Goal: Task Accomplishment & Management: Complete application form

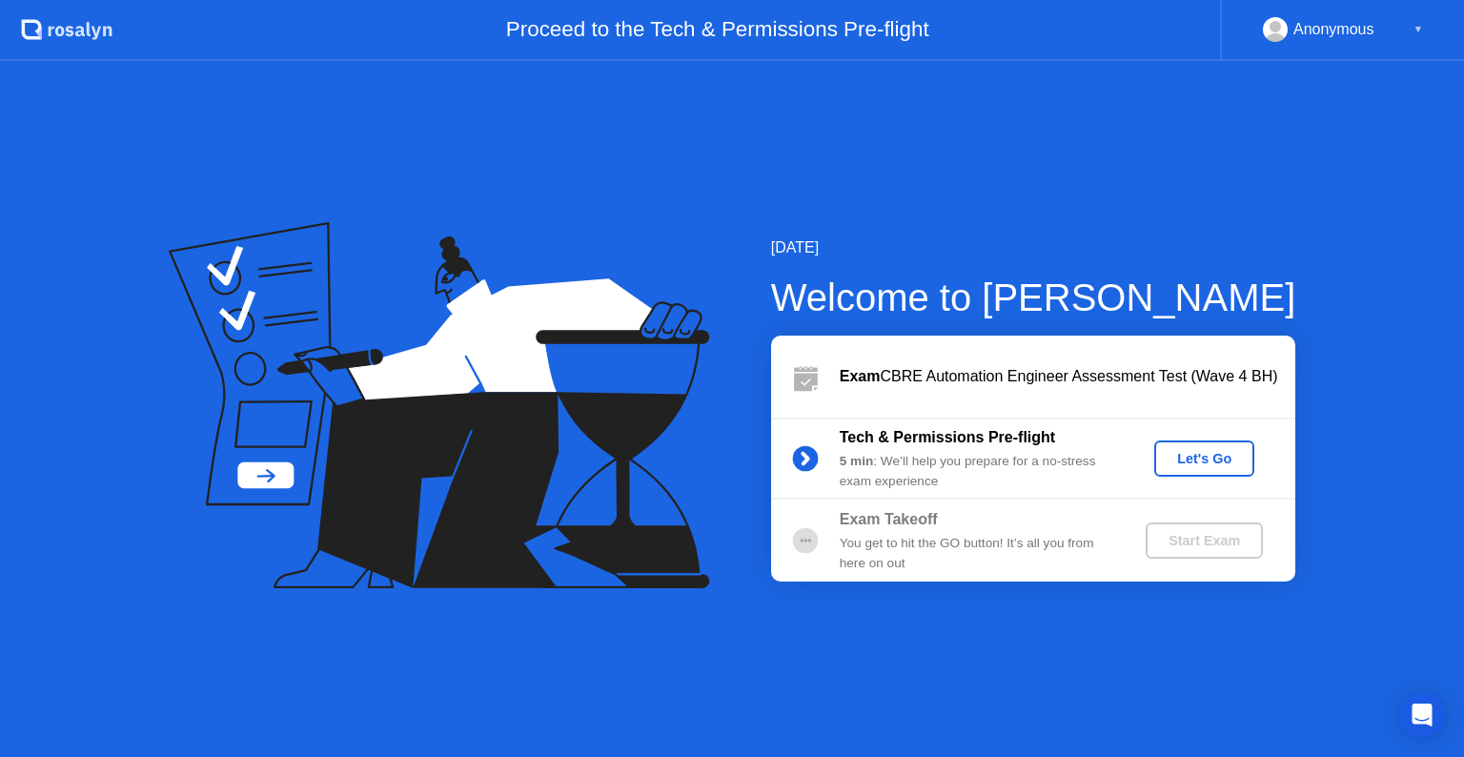
click at [1194, 458] on div "Let's Go" at bounding box center [1204, 458] width 85 height 15
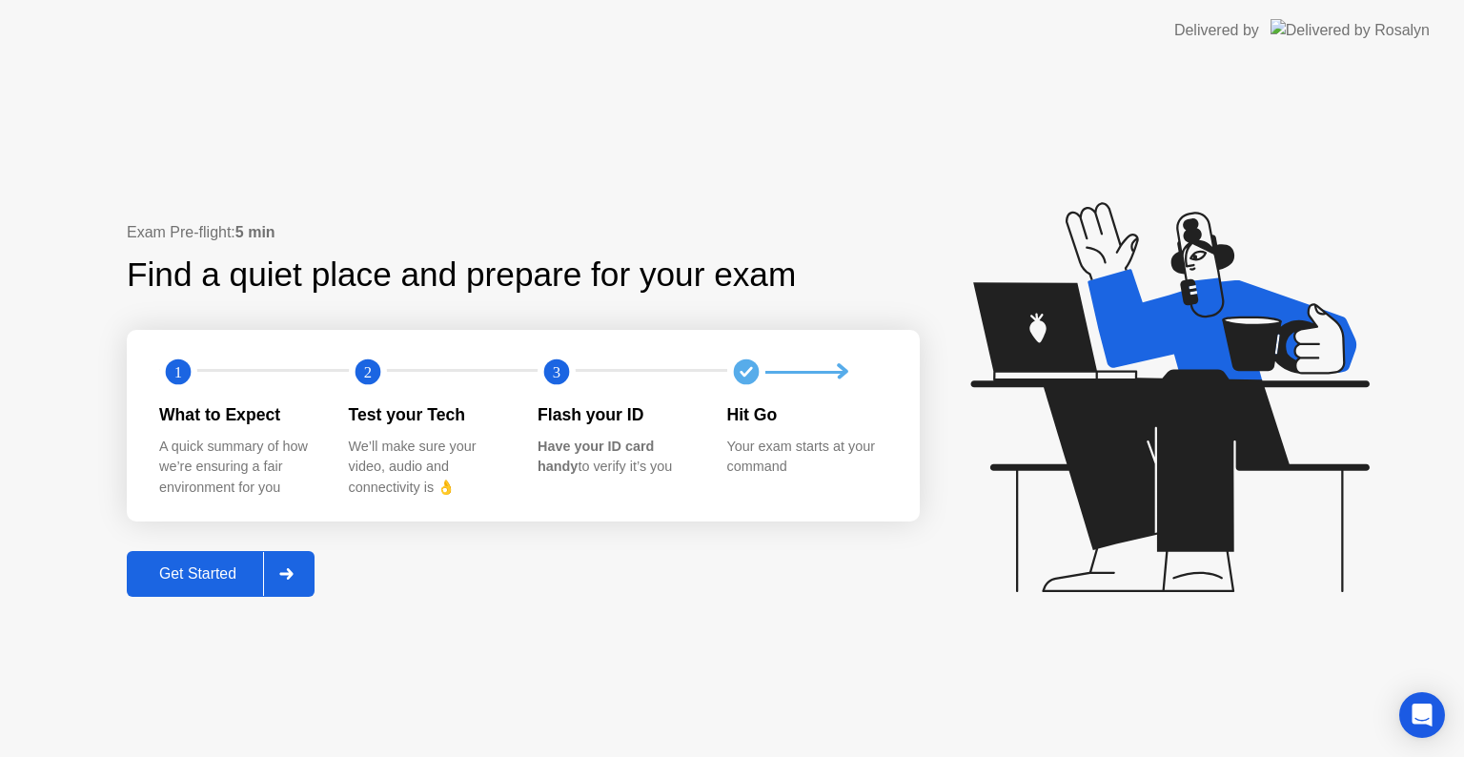
click at [233, 574] on div "Get Started" at bounding box center [197, 573] width 131 height 17
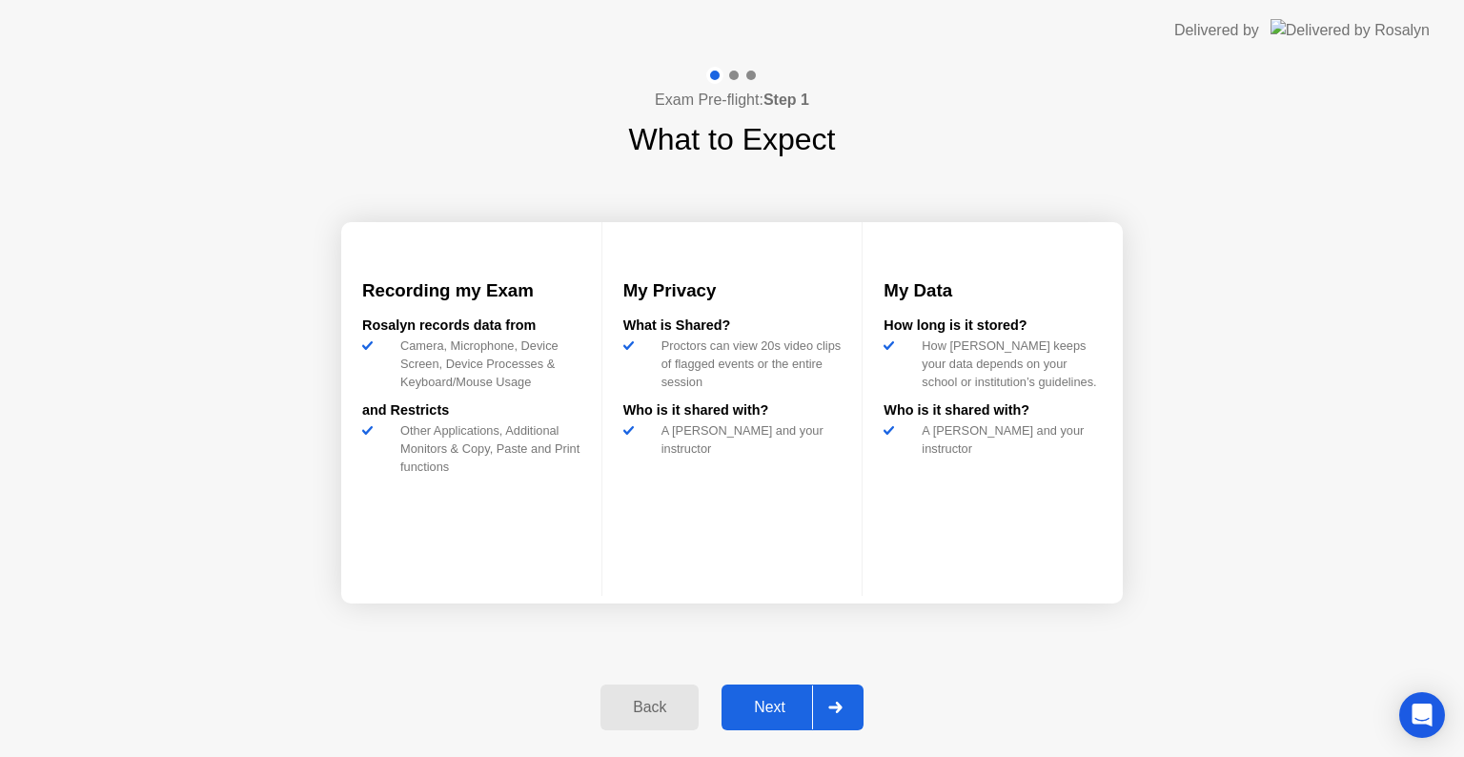
click at [760, 706] on div "Next" at bounding box center [769, 707] width 85 height 17
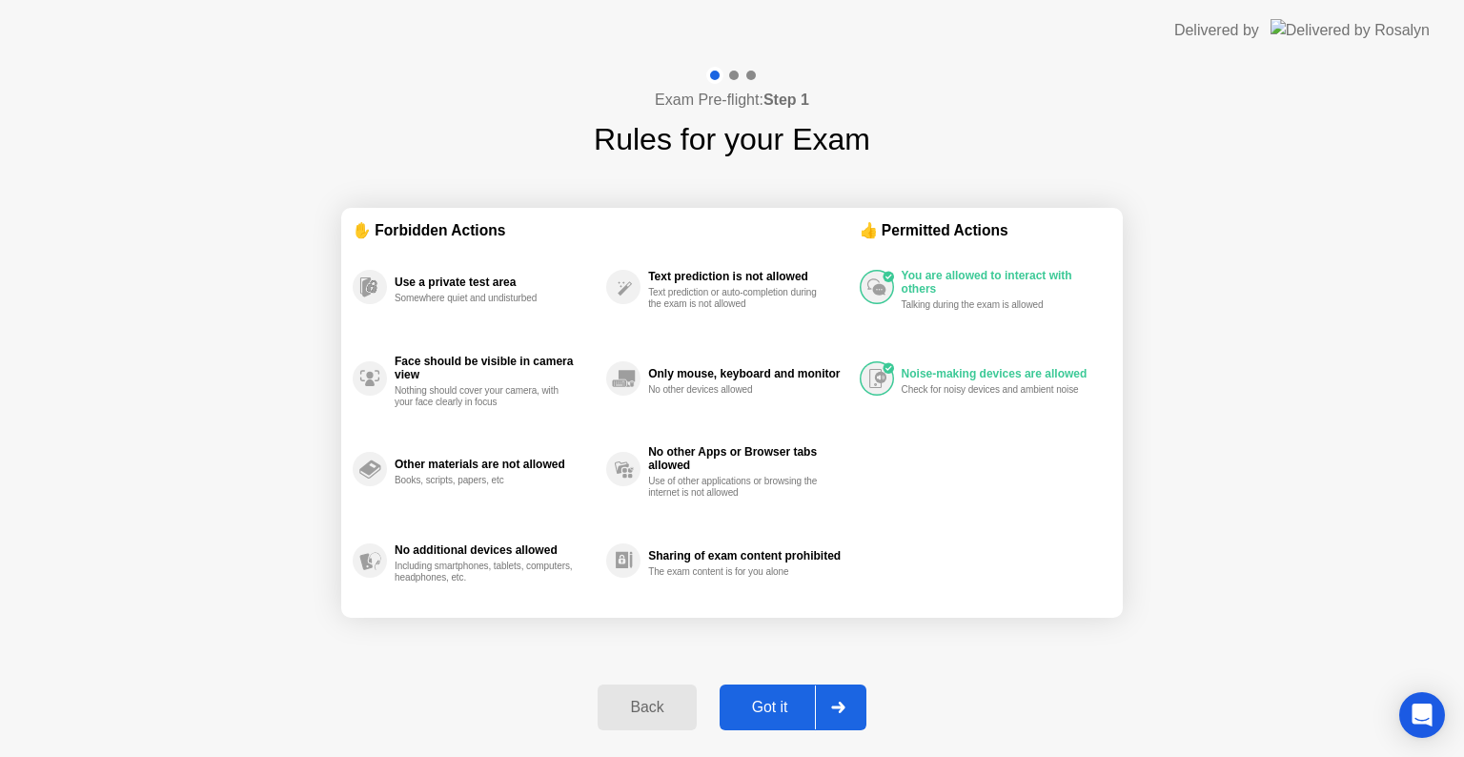
click at [785, 692] on button "Got it" at bounding box center [793, 707] width 147 height 46
select select "**********"
select select "*******"
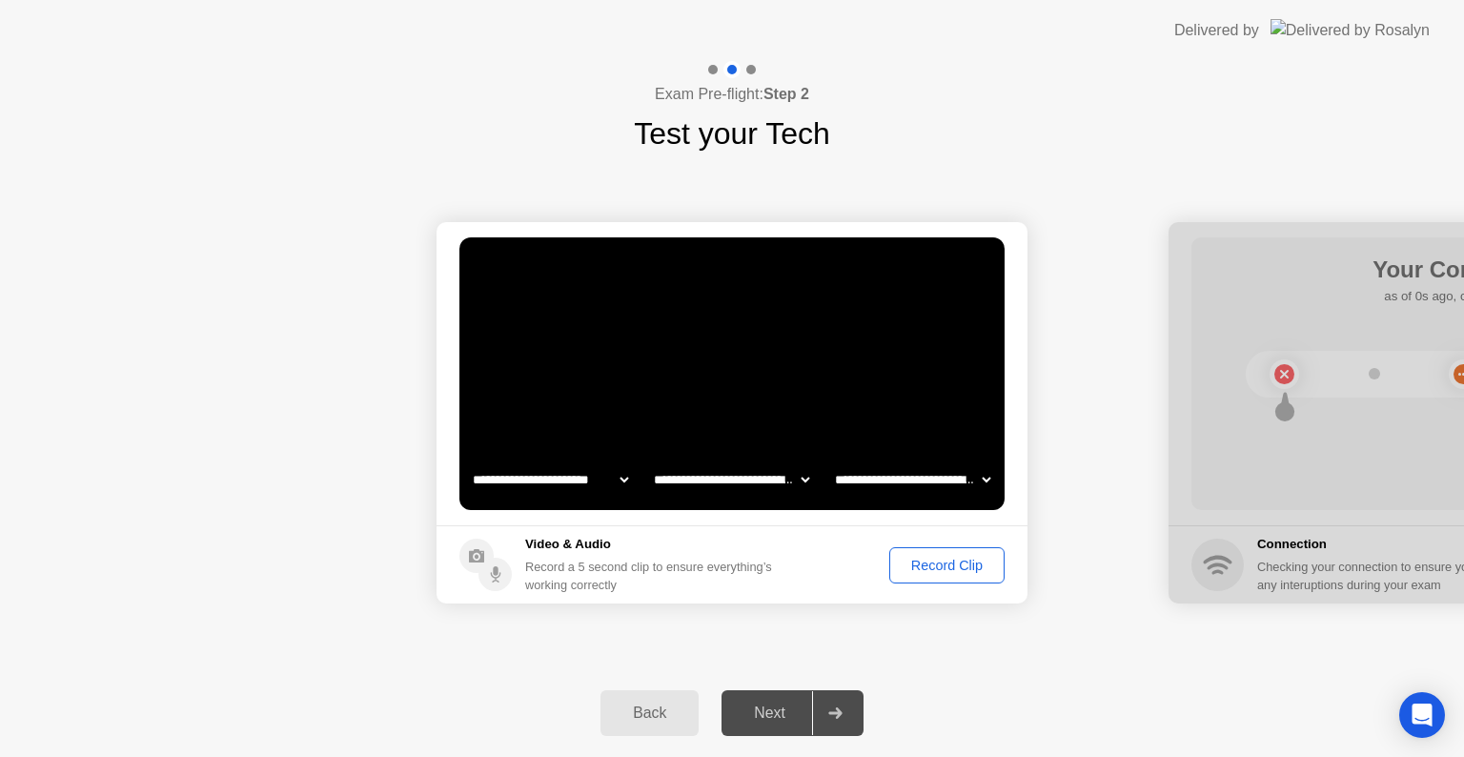
click at [929, 568] on div "Record Clip" at bounding box center [947, 565] width 102 height 15
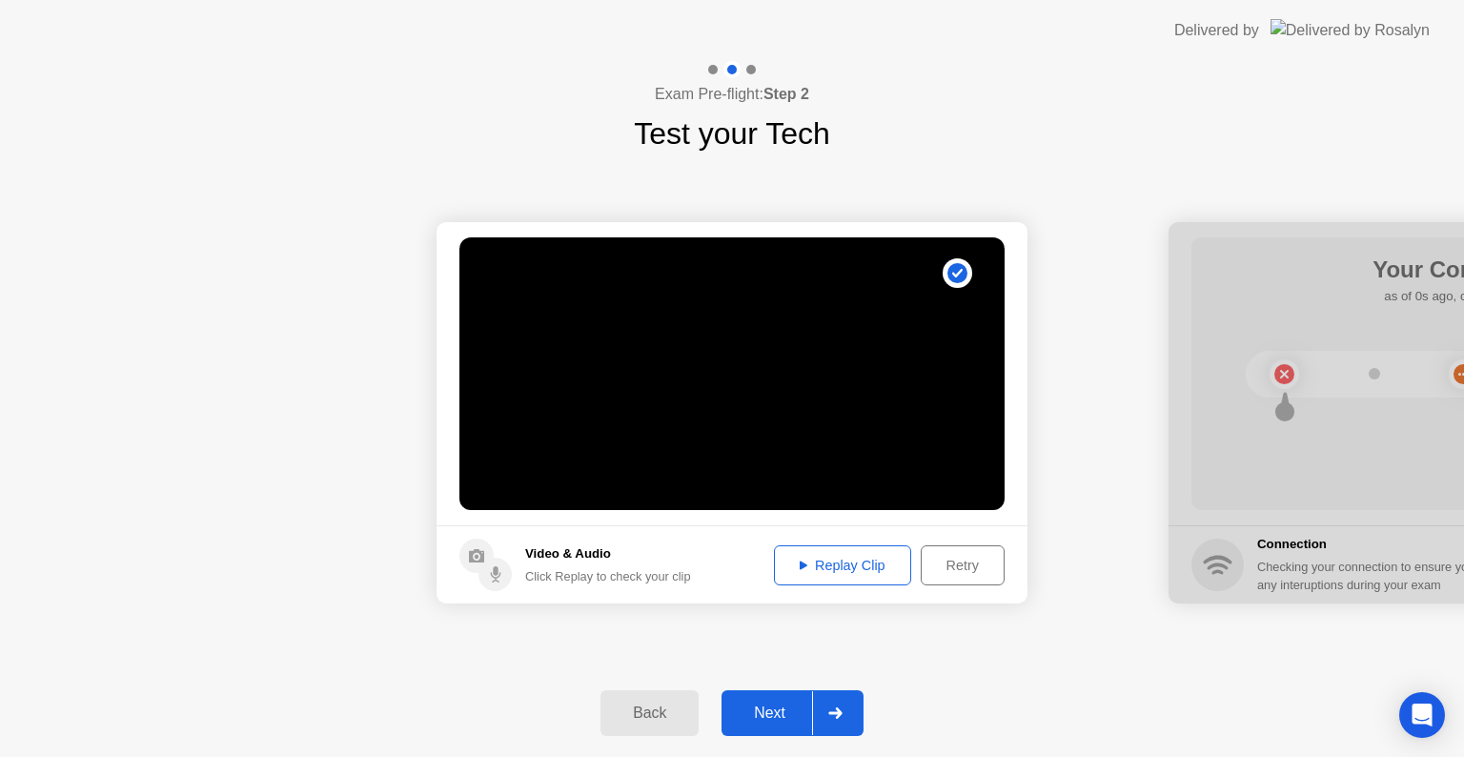
click at [772, 714] on div "Next" at bounding box center [769, 712] width 85 height 17
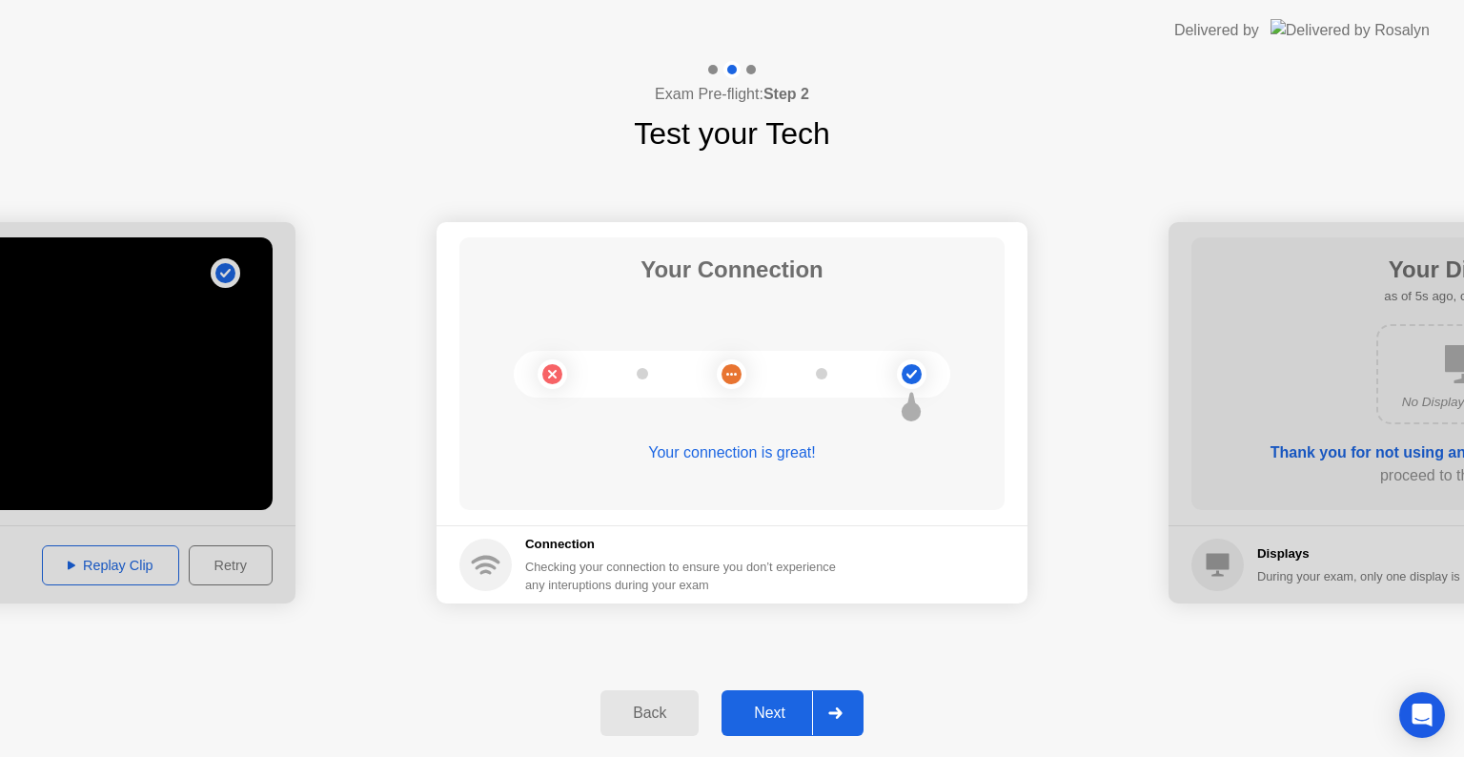
click at [772, 714] on div "Next" at bounding box center [769, 712] width 85 height 17
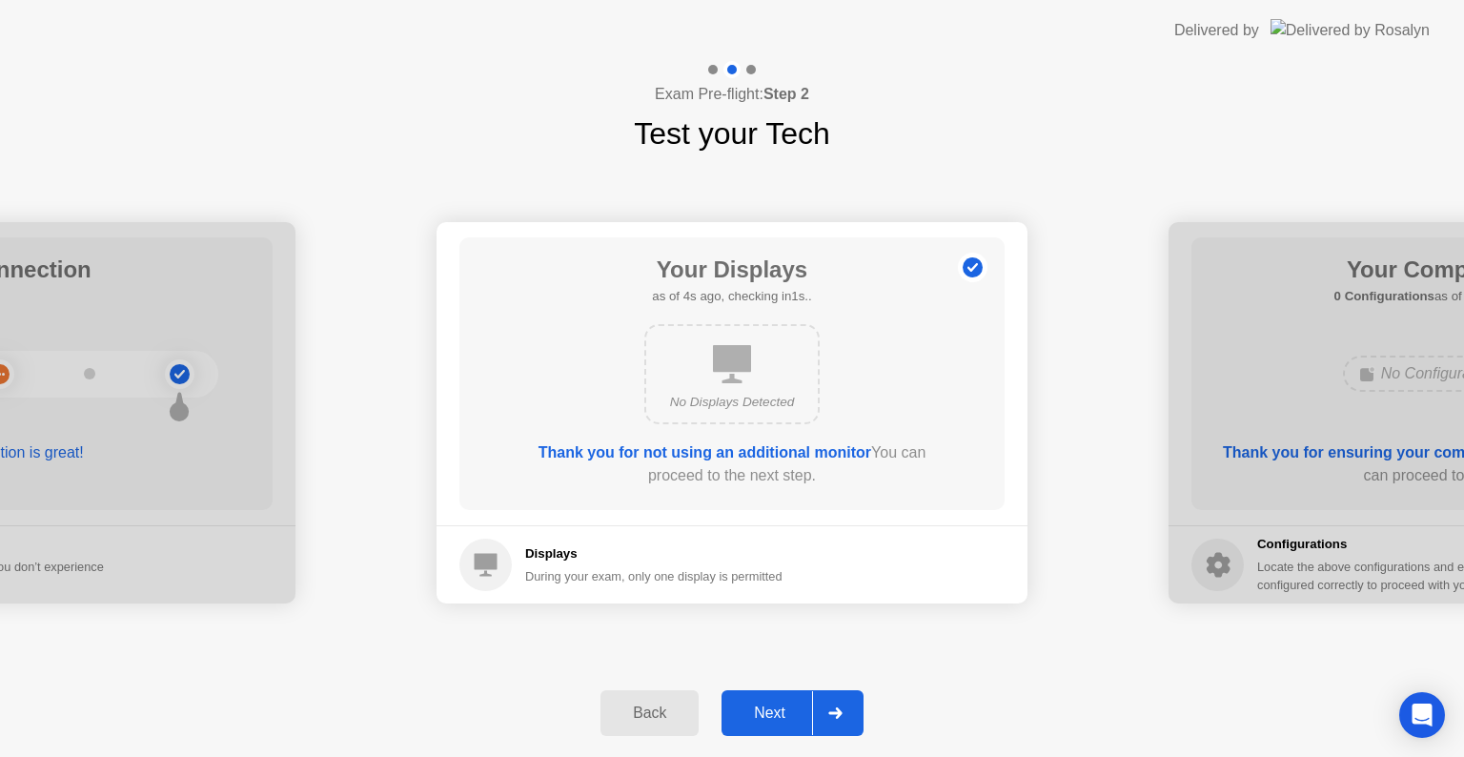
click at [772, 714] on div "Next" at bounding box center [769, 712] width 85 height 17
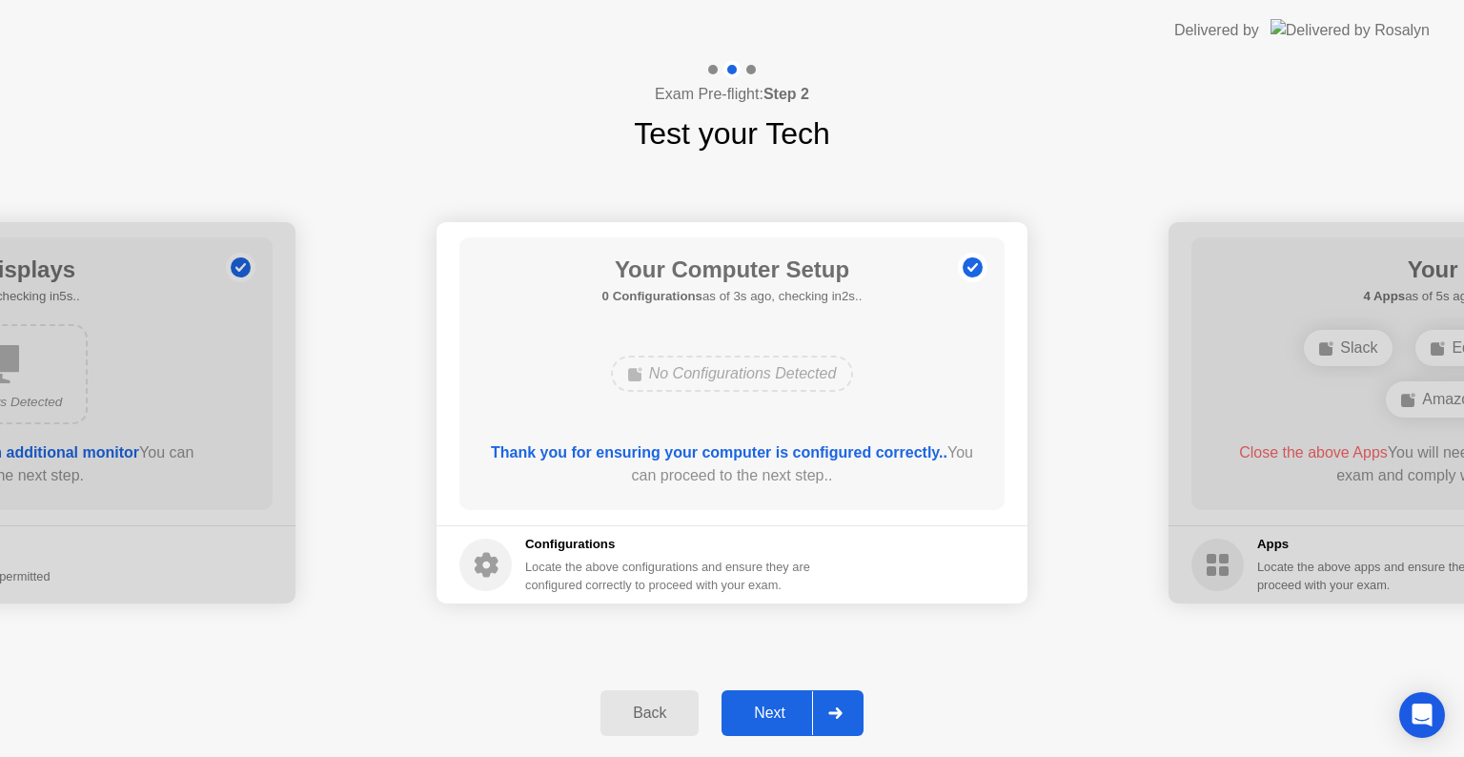
click at [772, 714] on div "Next" at bounding box center [769, 712] width 85 height 17
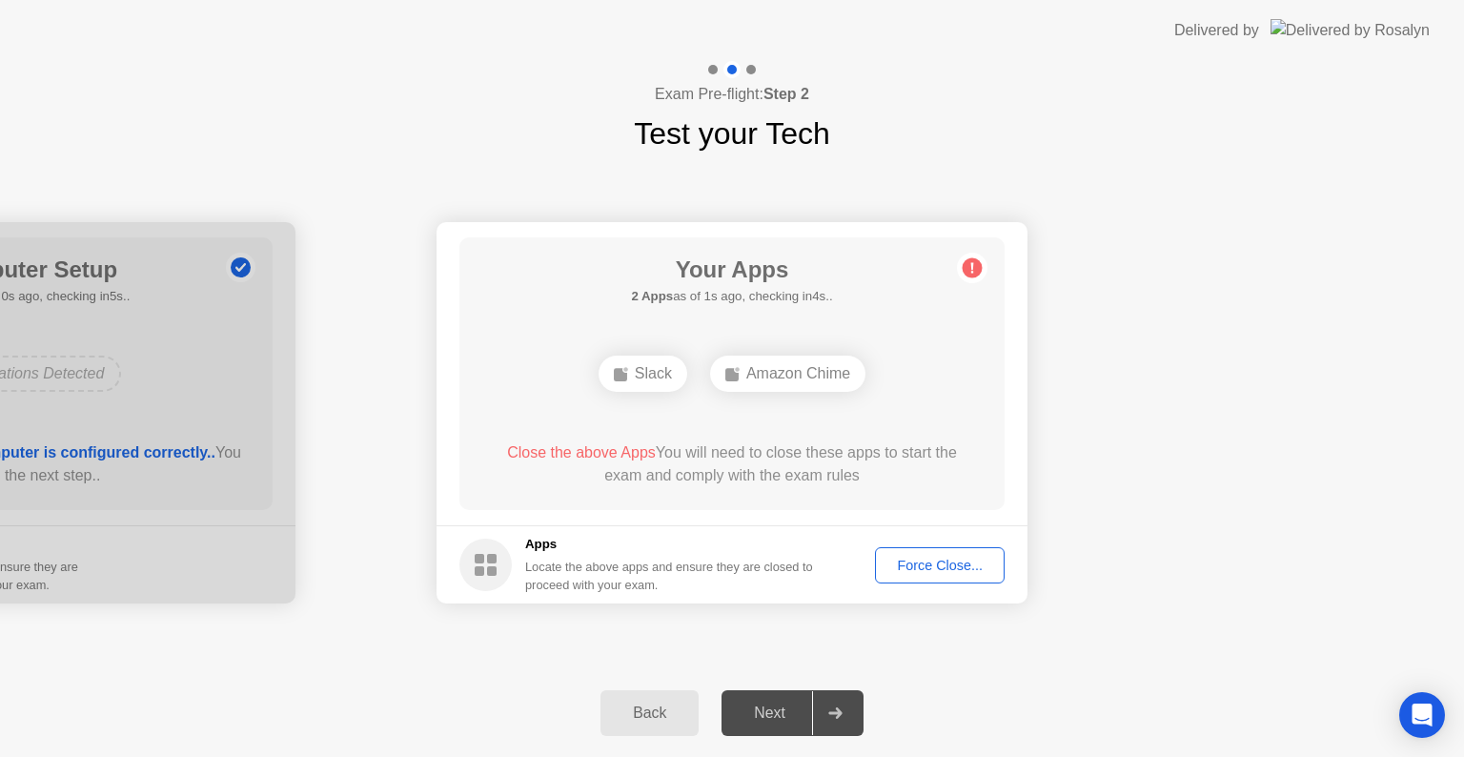
click at [829, 494] on div "Close the above Apps You will need to close these apps to start the exam and co…" at bounding box center [732, 467] width 491 height 53
click at [958, 561] on div "Force Close..." at bounding box center [940, 565] width 116 height 15
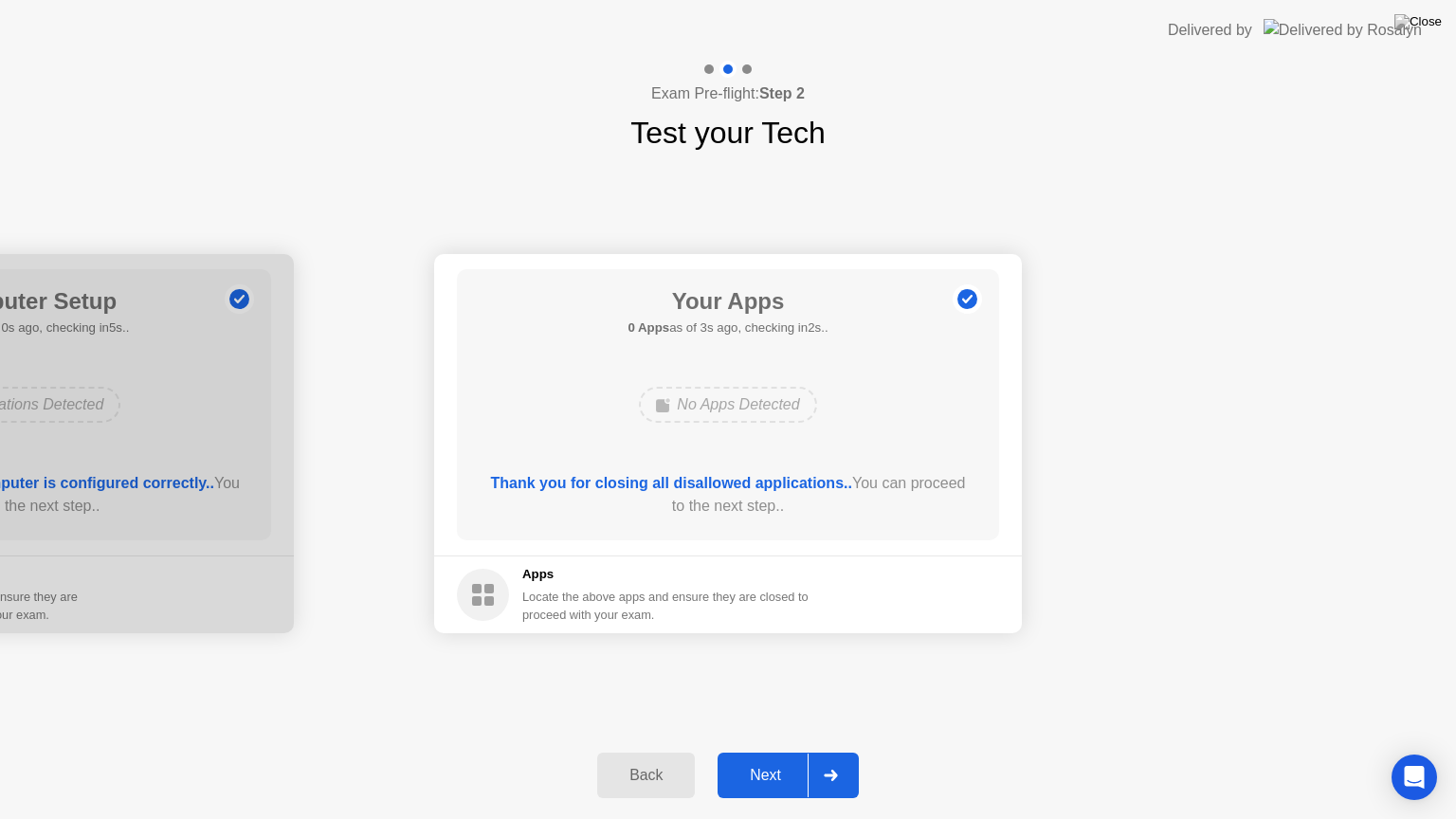
click at [777, 751] on div "Next" at bounding box center [765, 774] width 85 height 17
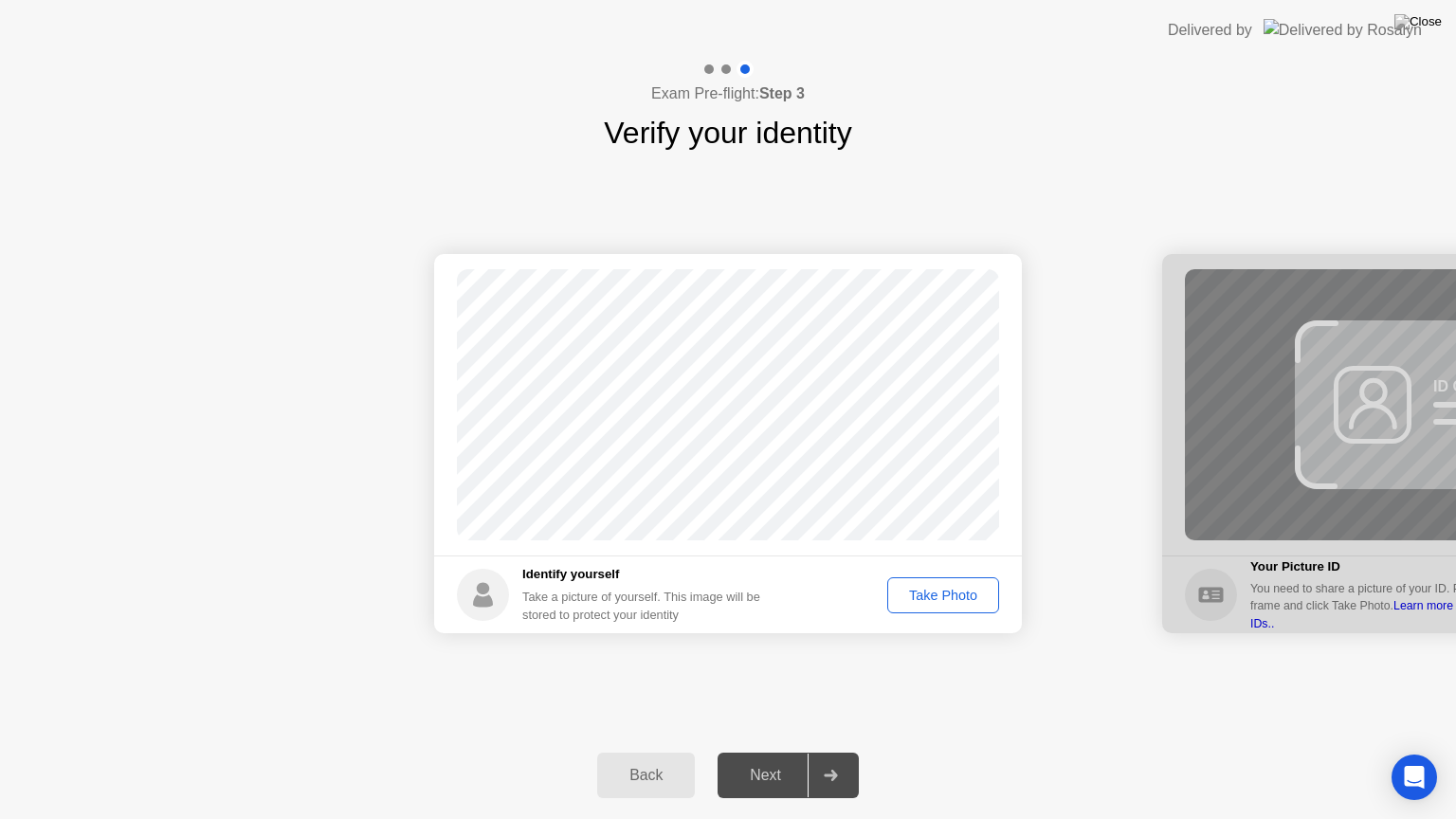
click at [953, 602] on div "Take Photo" at bounding box center [943, 594] width 98 height 15
click at [774, 751] on div "Next" at bounding box center [765, 774] width 85 height 17
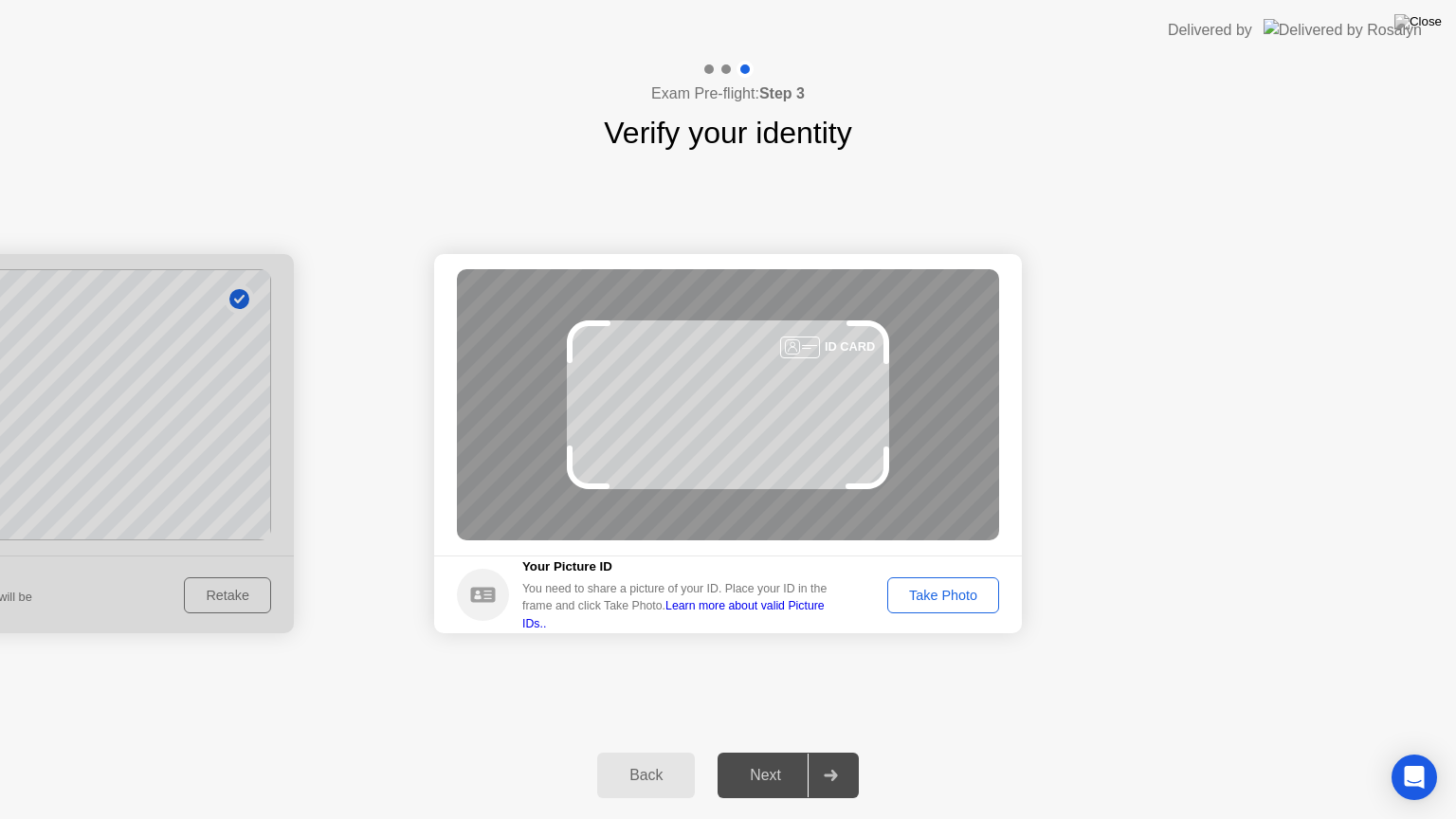
click at [952, 597] on div "Take Photo" at bounding box center [943, 594] width 98 height 15
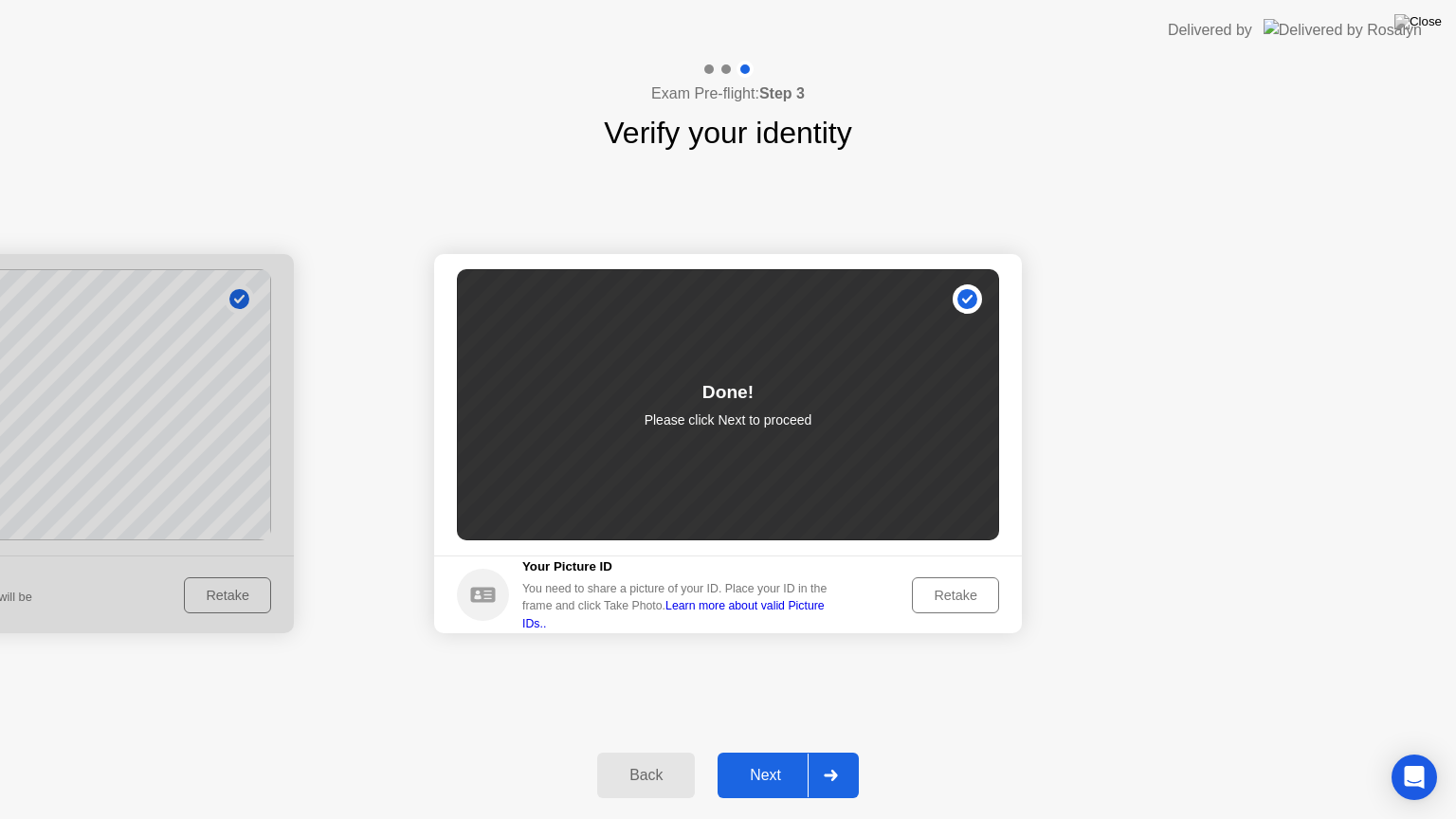
click at [783, 751] on div "Next" at bounding box center [765, 774] width 85 height 17
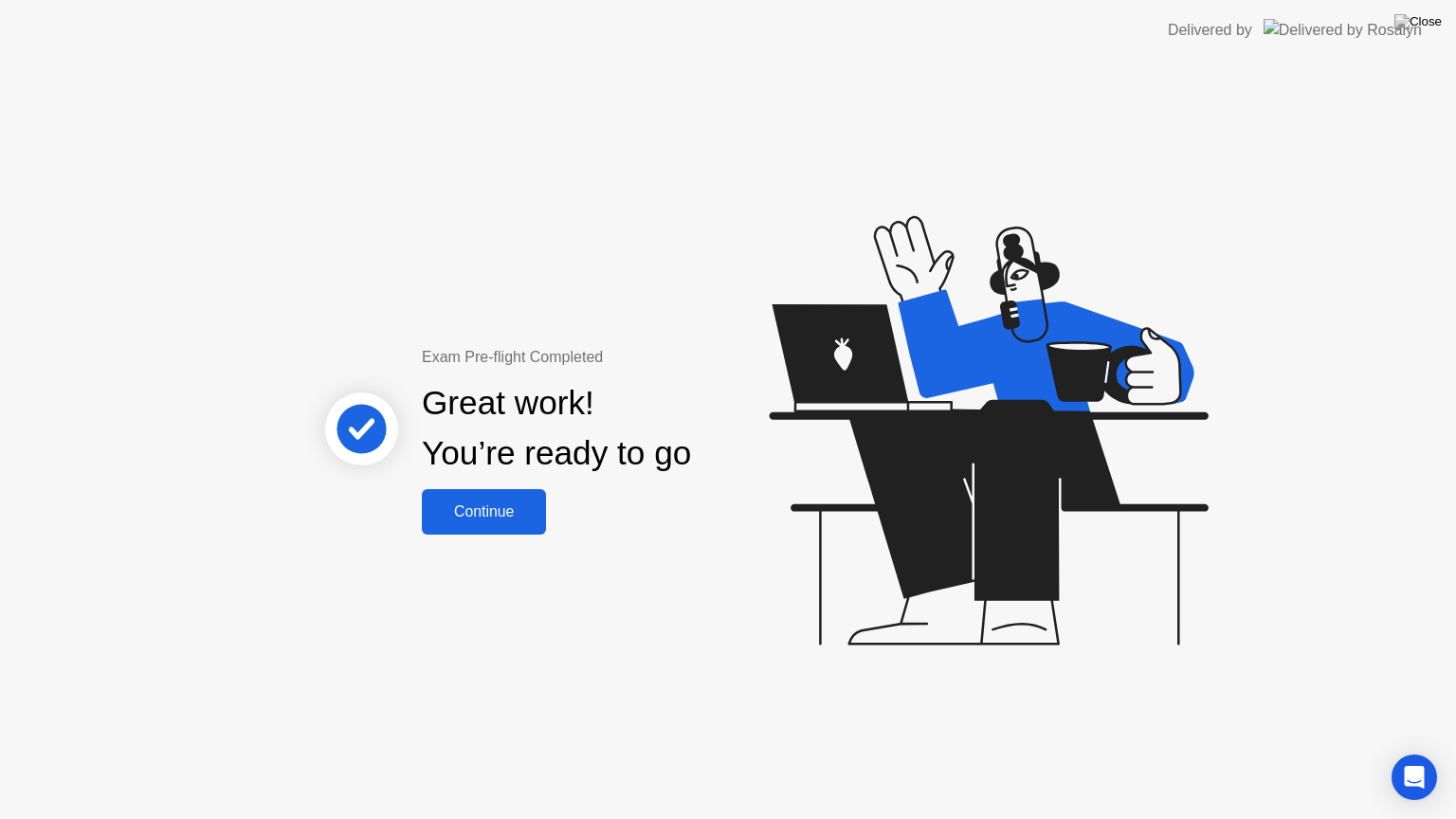
click at [522, 516] on div "Continue" at bounding box center [483, 511] width 112 height 17
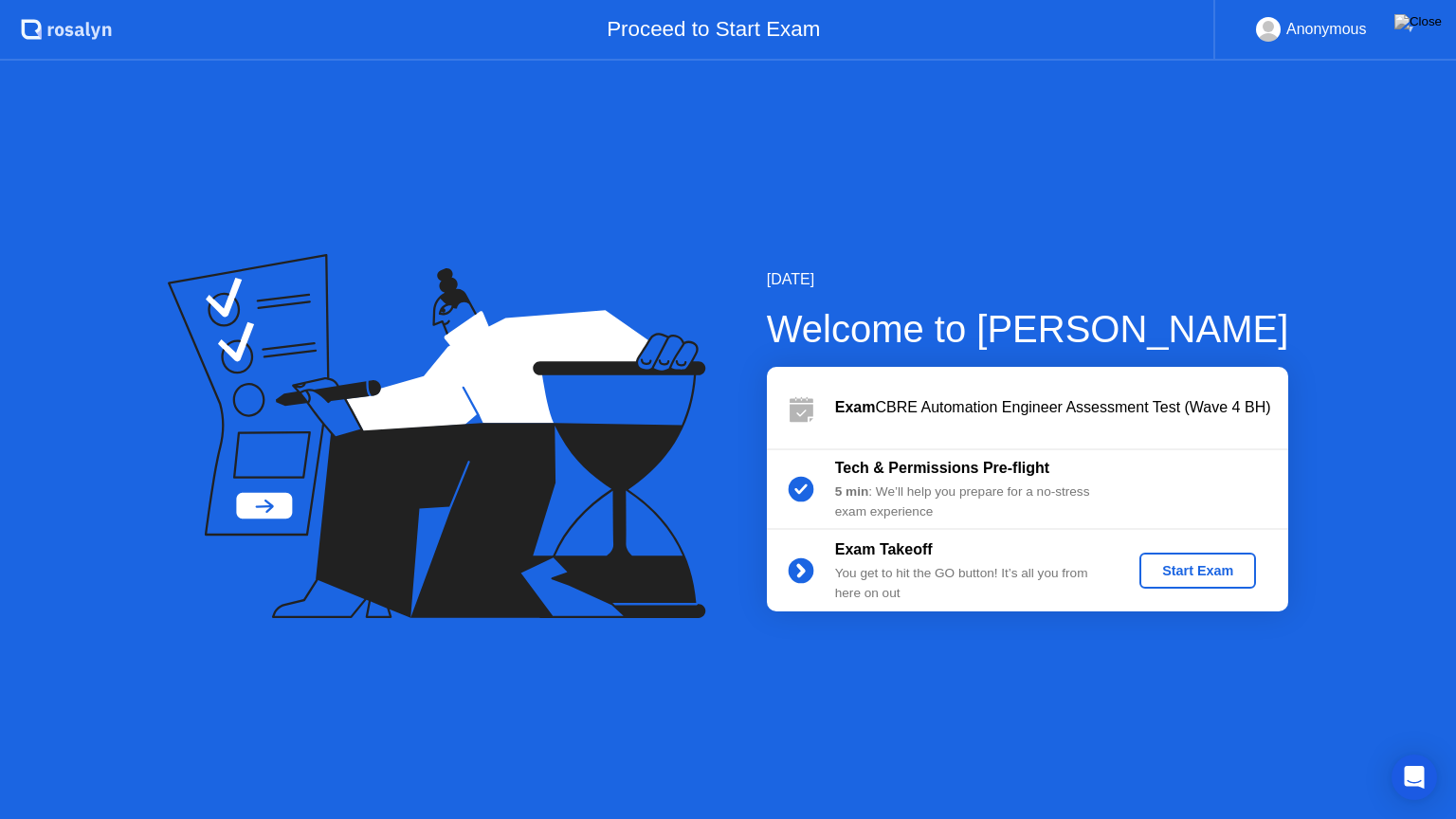
click at [1229, 575] on div "Start Exam" at bounding box center [1197, 570] width 101 height 15
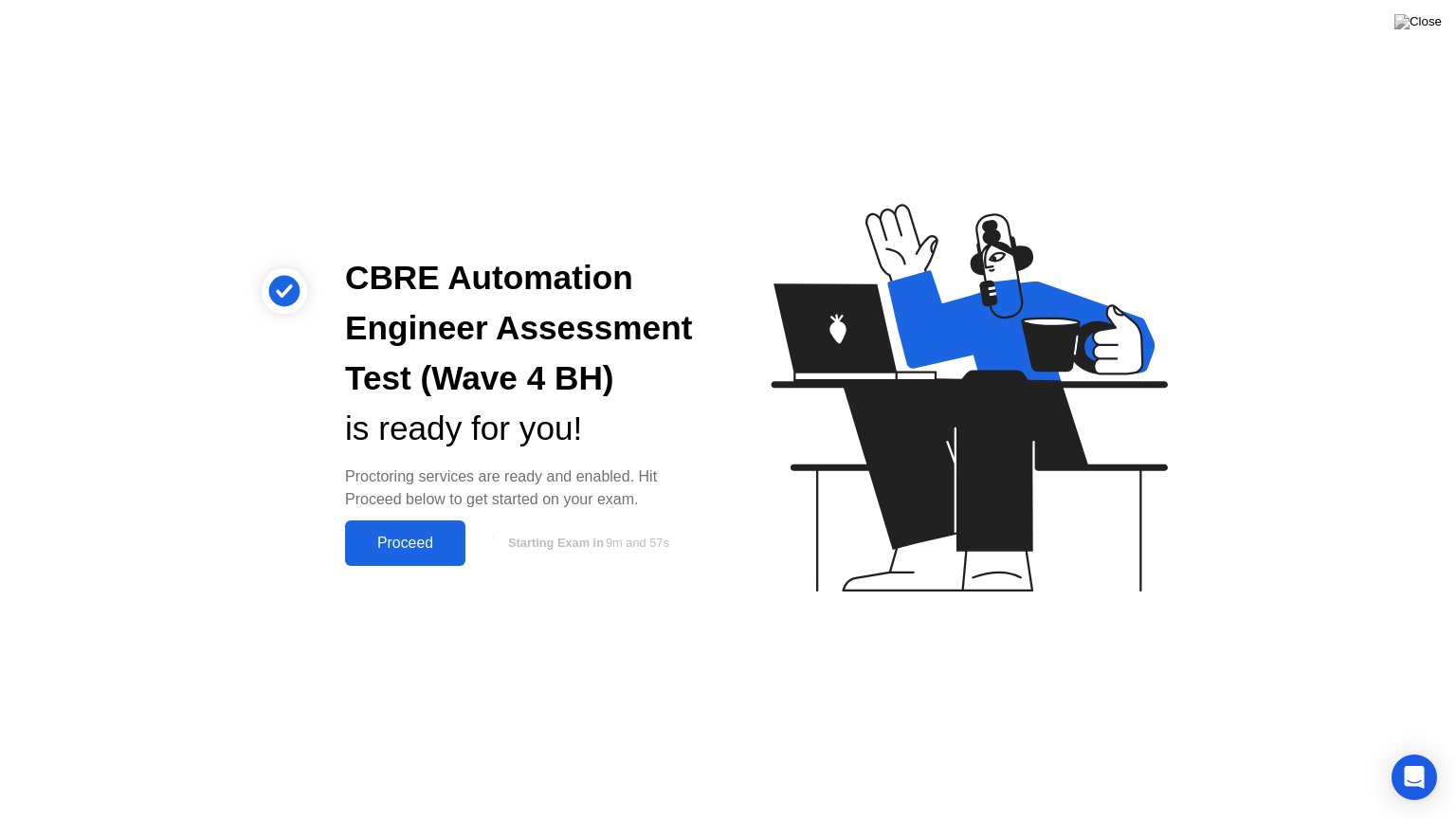
click at [444, 536] on div "Proceed" at bounding box center [406, 543] width 109 height 17
